Goal: Transaction & Acquisition: Purchase product/service

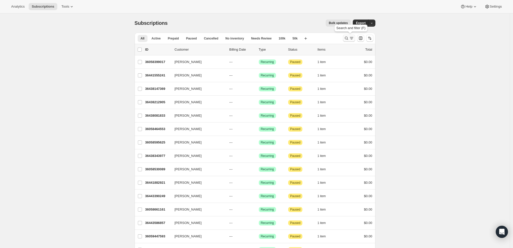
click at [346, 38] on icon "Search and filter results" at bounding box center [346, 38] width 5 height 5
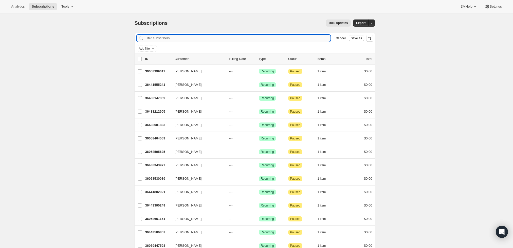
click at [264, 40] on input "Filter subscribers" at bounding box center [238, 38] width 186 height 7
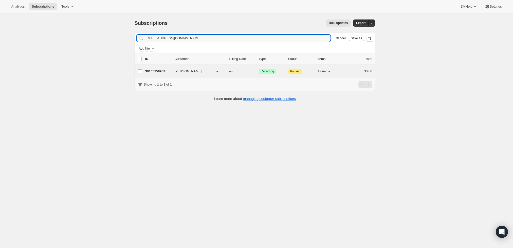
type input "[EMAIL_ADDRESS][DOMAIN_NAME]"
click at [153, 72] on p "36105158953" at bounding box center [157, 71] width 25 height 5
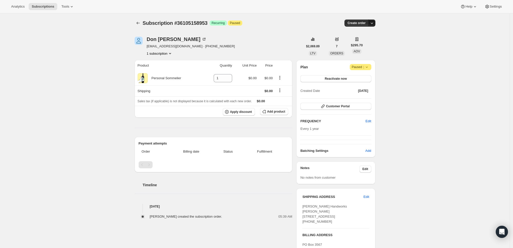
click at [373, 24] on icon "button" at bounding box center [372, 24] width 3 height 2
click at [355, 42] on span "Create custom one-time order" at bounding box center [352, 42] width 44 height 4
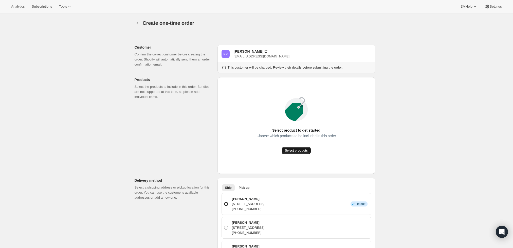
click at [302, 151] on span "Select products" at bounding box center [296, 151] width 23 height 4
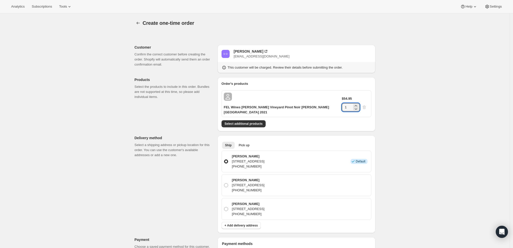
drag, startPoint x: 352, startPoint y: 97, endPoint x: 341, endPoint y: 98, distance: 10.4
click at [342, 98] on div "$54.95 1" at bounding box center [355, 103] width 27 height 15
type input "6"
click at [420, 96] on div "Create one-time order. This page is ready Create one-time order Customer Confir…" at bounding box center [255, 232] width 510 height 438
click at [256, 122] on span "Select additional products" at bounding box center [244, 124] width 38 height 4
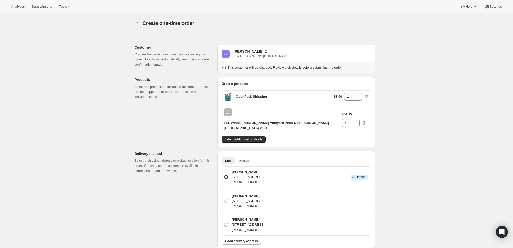
click at [342, 112] on div "$54.95 6" at bounding box center [355, 119] width 27 height 15
click at [342, 113] on p "$54.95" at bounding box center [347, 114] width 10 height 5
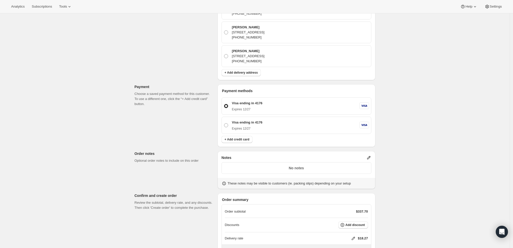
scroll to position [208, 0]
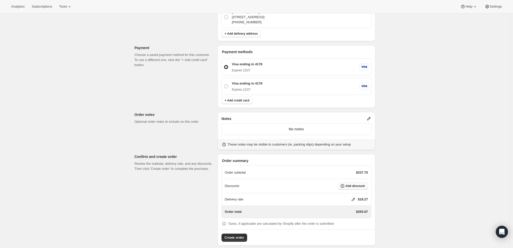
click at [351, 184] on span "Add discount" at bounding box center [356, 186] width 20 height 4
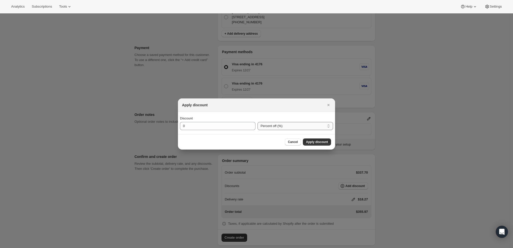
click at [279, 124] on select "Percent off (%) Amount off ($)" at bounding box center [296, 126] width 76 height 8
select select "fixedAmount"
click at [258, 122] on select "Percent off (%) Amount off ($)" at bounding box center [296, 126] width 76 height 8
click at [213, 128] on input "0" at bounding box center [214, 126] width 68 height 8
type input "180"
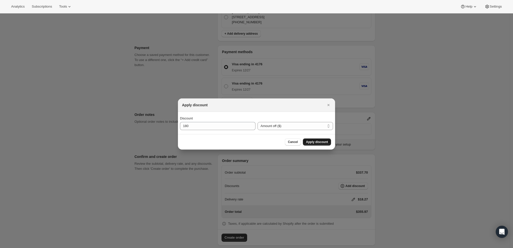
click at [314, 144] on span "Apply discount" at bounding box center [317, 142] width 22 height 4
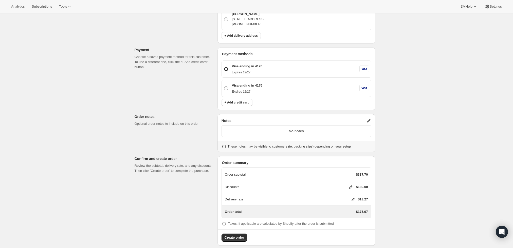
click at [353, 198] on icon at bounding box center [353, 199] width 3 height 3
click at [335, 211] on input "0" at bounding box center [356, 213] width 46 height 8
type input "0"
click at [392, 197] on div "Create one-time order. This page is ready Create one-time order Customer Confir…" at bounding box center [255, 31] width 510 height 447
click at [371, 118] on icon at bounding box center [368, 120] width 5 height 5
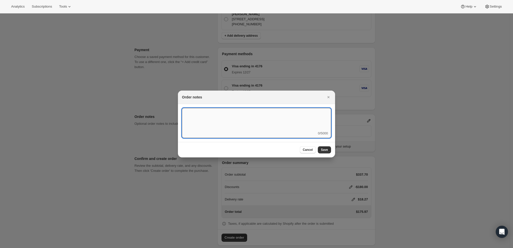
click at [308, 125] on textarea ":rd3:" at bounding box center [256, 119] width 149 height 23
type textarea "Ship Monday 8/25"
click at [326, 147] on button "Save" at bounding box center [324, 150] width 13 height 7
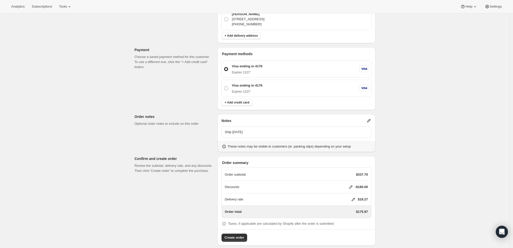
click at [234, 237] on div "Order summary Order subtotal $337.70 Discounts -$180.00 Delivery rate $18.27 Or…" at bounding box center [297, 201] width 158 height 90
click at [234, 235] on button "Create order" at bounding box center [235, 238] width 26 height 8
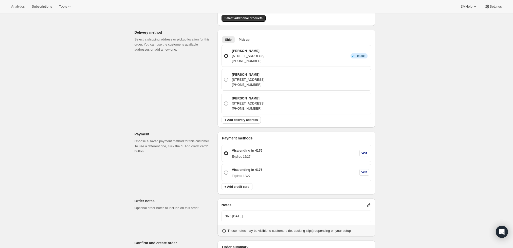
scroll to position [37, 0]
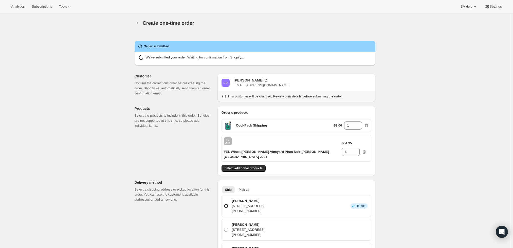
radio input "true"
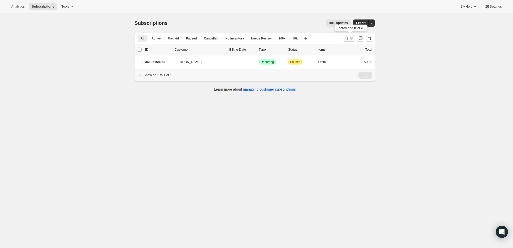
click at [348, 39] on icon "Search and filter results" at bounding box center [346, 38] width 3 height 3
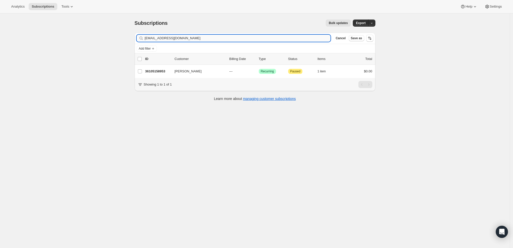
click at [279, 38] on input "[EMAIL_ADDRESS][DOMAIN_NAME]" at bounding box center [238, 38] width 186 height 7
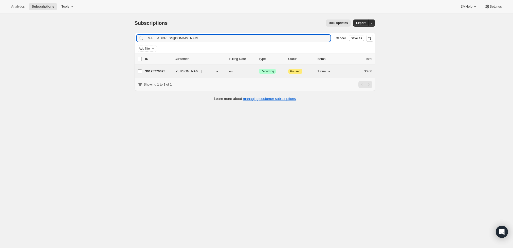
type input "[EMAIL_ADDRESS][DOMAIN_NAME]"
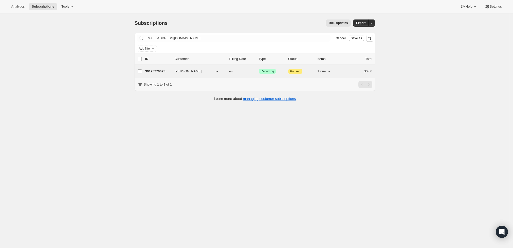
click at [162, 71] on p "36125770025" at bounding box center [157, 71] width 25 height 5
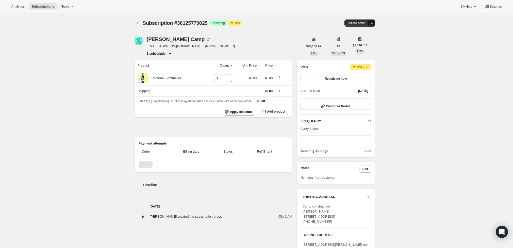
click at [372, 22] on icon "button" at bounding box center [371, 23] width 5 height 5
click at [362, 41] on span "Create custom one-time order" at bounding box center [352, 42] width 44 height 4
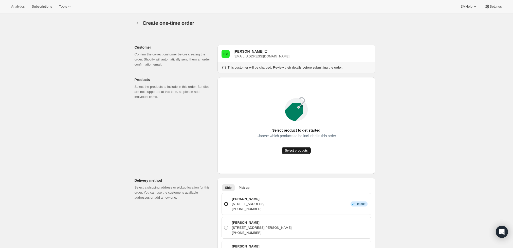
click at [292, 148] on button "Select products" at bounding box center [296, 150] width 29 height 7
